Goal: Find specific page/section: Find specific page/section

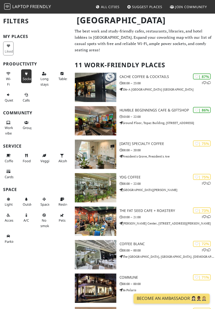
click at [27, 77] on span "Sockets" at bounding box center [29, 78] width 12 height 5
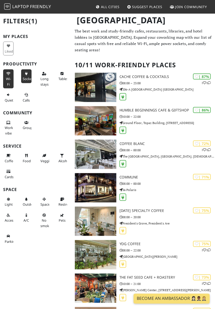
click at [8, 79] on span "Wi-Fi" at bounding box center [8, 81] width 5 height 10
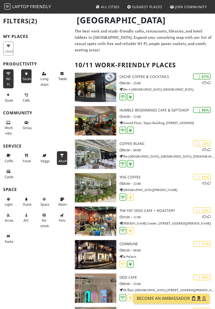
click at [58, 159] on button "Alcohol" at bounding box center [62, 158] width 10 height 14
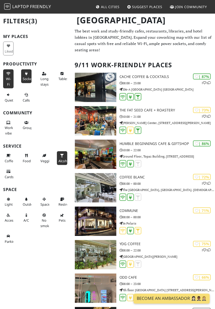
click at [63, 161] on span "Alcohol" at bounding box center [65, 160] width 12 height 5
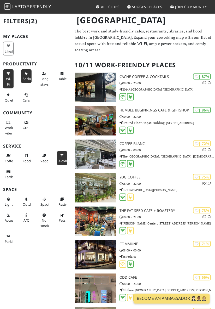
click at [63, 161] on span "Alcohol" at bounding box center [65, 160] width 12 height 5
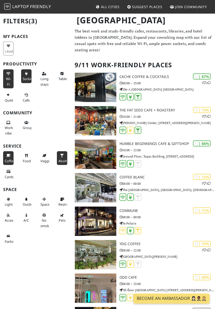
click at [13, 161] on span "Coffee" at bounding box center [10, 160] width 10 height 5
click at [13, 158] on button "Coffee" at bounding box center [8, 158] width 10 height 14
click at [60, 161] on span "Alcohol" at bounding box center [65, 160] width 12 height 5
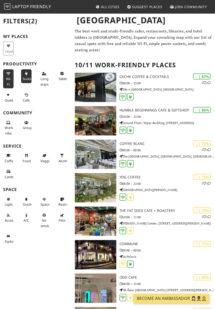
click at [41, 177] on div "Coffee Food [GEOGRAPHIC_DATA] Alcohol Cards" at bounding box center [36, 166] width 72 height 32
click at [42, 175] on div "Coffee Food [GEOGRAPHIC_DATA] Alcohol Cards" at bounding box center [36, 166] width 72 height 32
click at [35, 177] on div "Coffee Food [GEOGRAPHIC_DATA] Alcohol Cards" at bounding box center [36, 166] width 72 height 32
